Goal: Find specific page/section

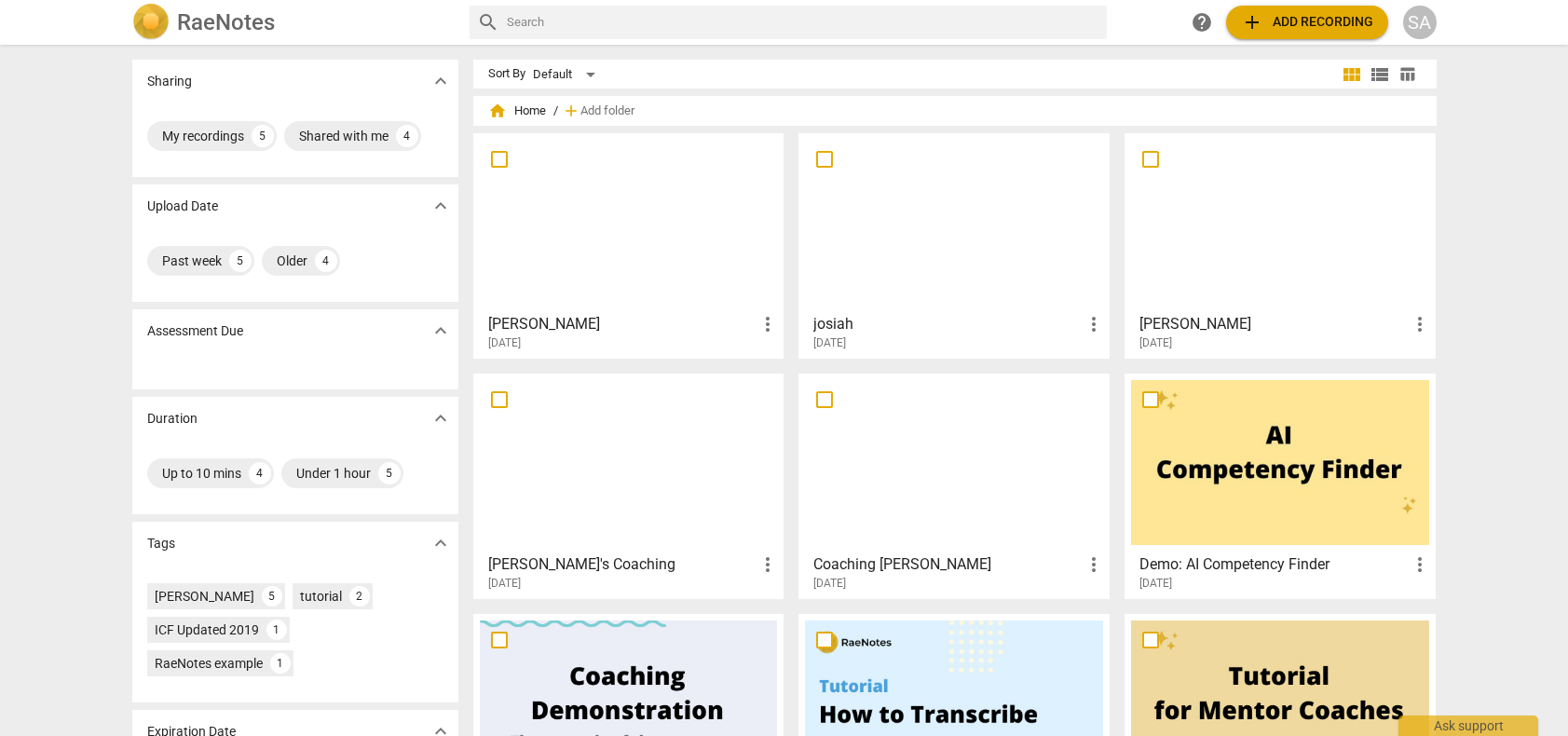
click at [937, 493] on div at bounding box center [954, 462] width 298 height 165
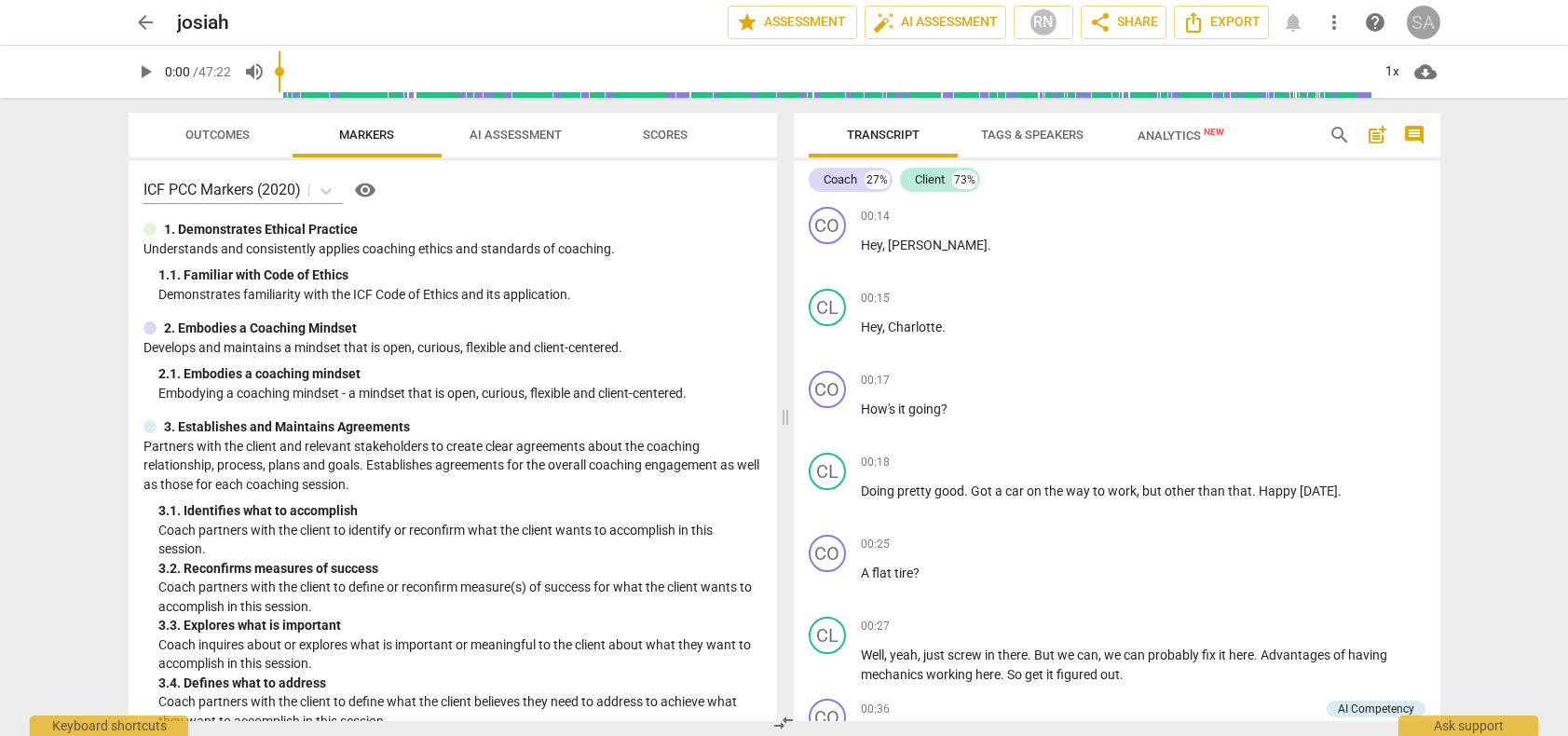
click at [1417, 24] on div "SA" at bounding box center [1423, 22] width 33 height 33
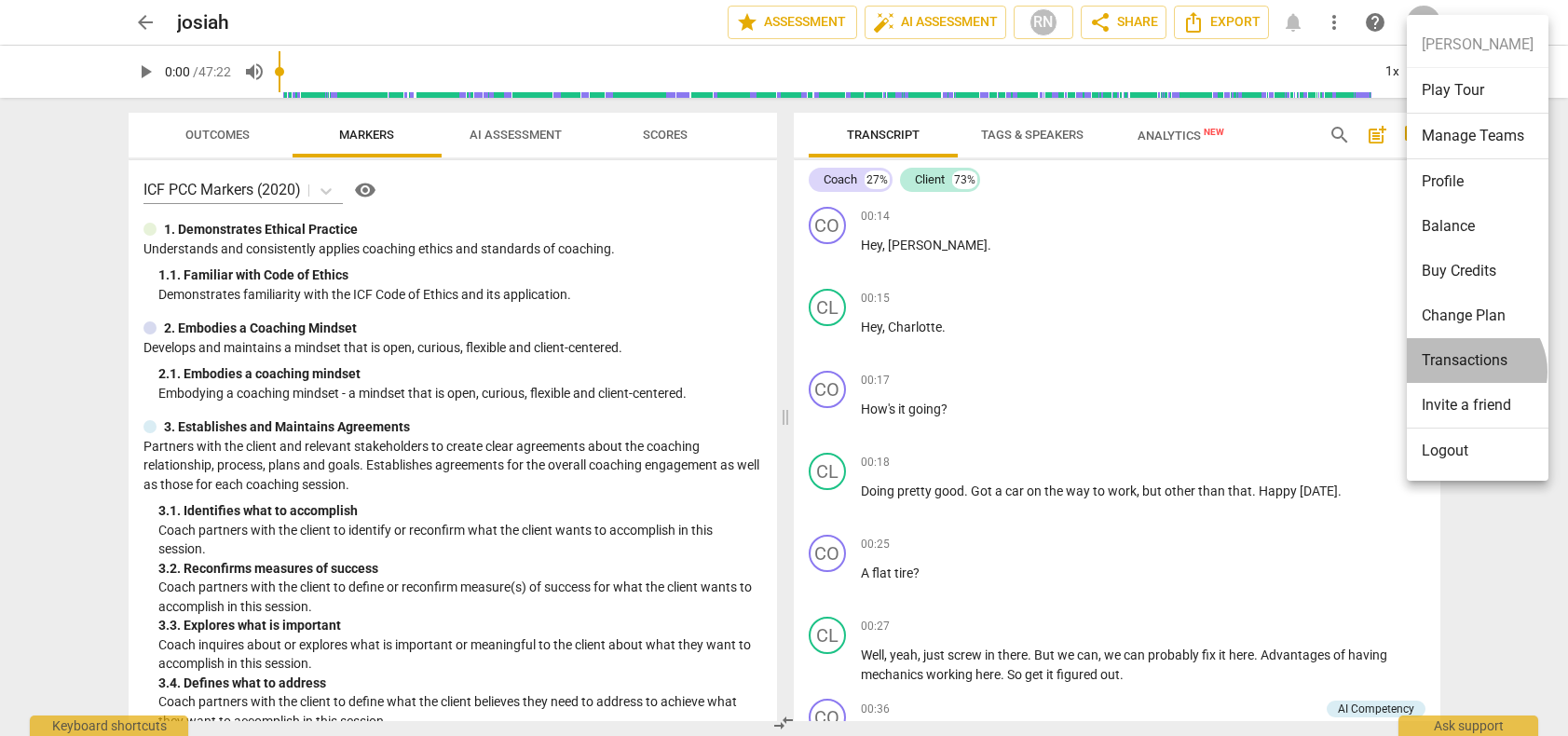
click at [1472, 372] on li "Transactions" at bounding box center [1477, 360] width 142 height 45
